Goal: Information Seeking & Learning: Check status

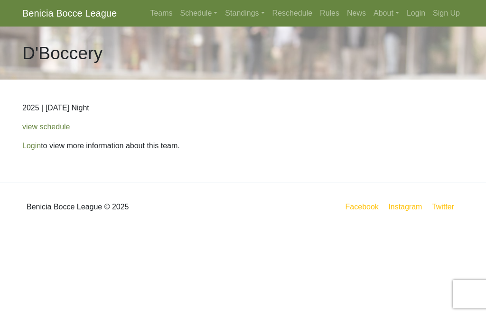
click at [232, 15] on link "Standings" at bounding box center [244, 13] width 47 height 19
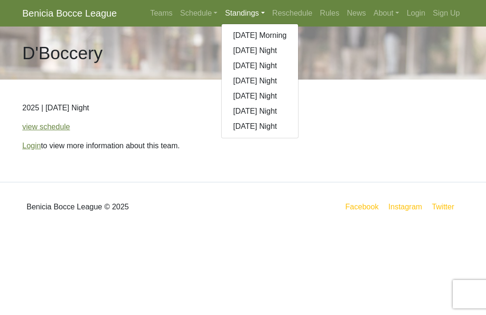
click at [284, 97] on link "[DATE] Night" at bounding box center [259, 96] width 76 height 15
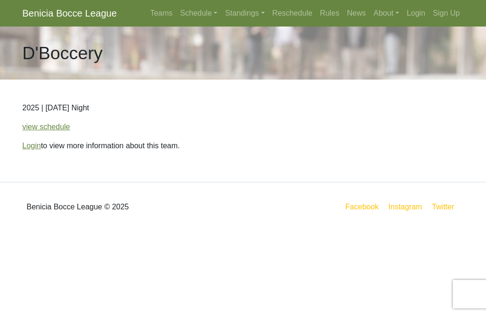
click at [236, 20] on link "Standings" at bounding box center [244, 13] width 47 height 19
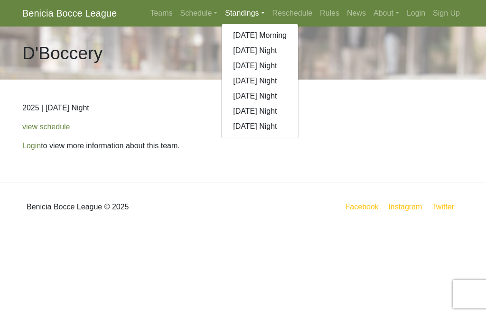
click at [286, 98] on link "[DATE] Night" at bounding box center [259, 96] width 76 height 15
